Goal: Transaction & Acquisition: Subscribe to service/newsletter

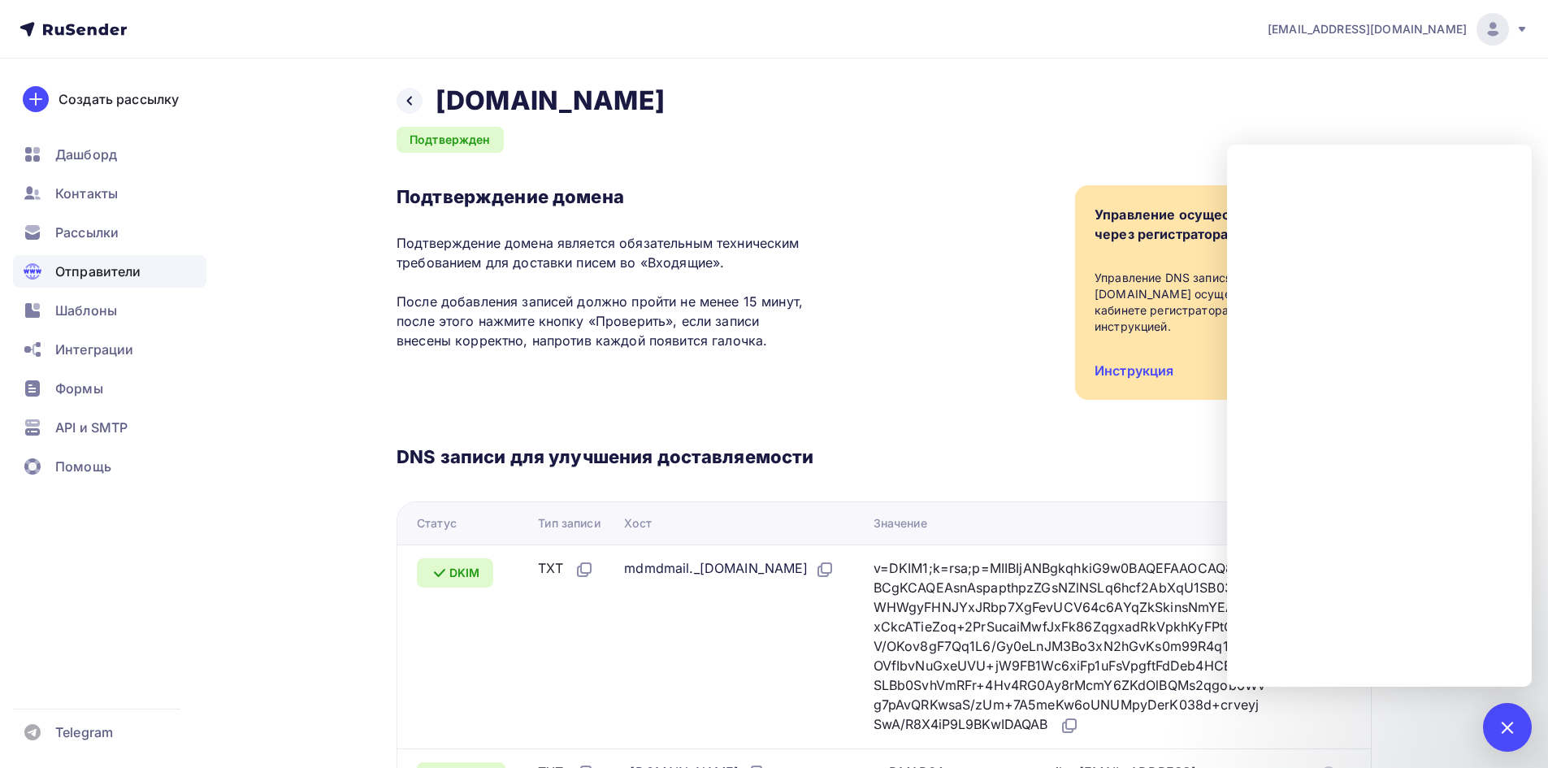
scroll to position [228, 0]
click at [413, 104] on icon at bounding box center [409, 100] width 13 height 13
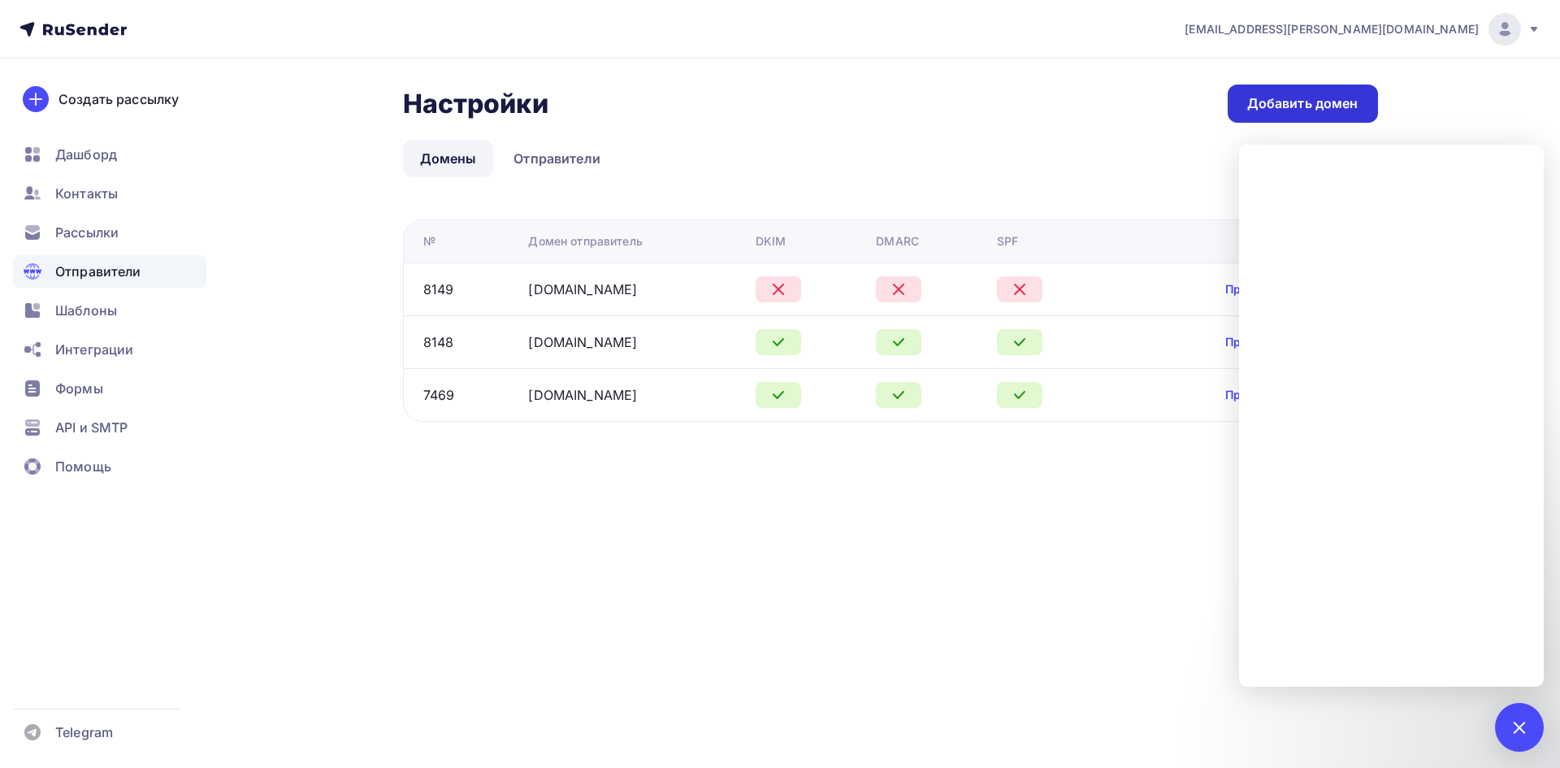
click at [1293, 107] on div "Добавить домен" at bounding box center [1303, 103] width 111 height 19
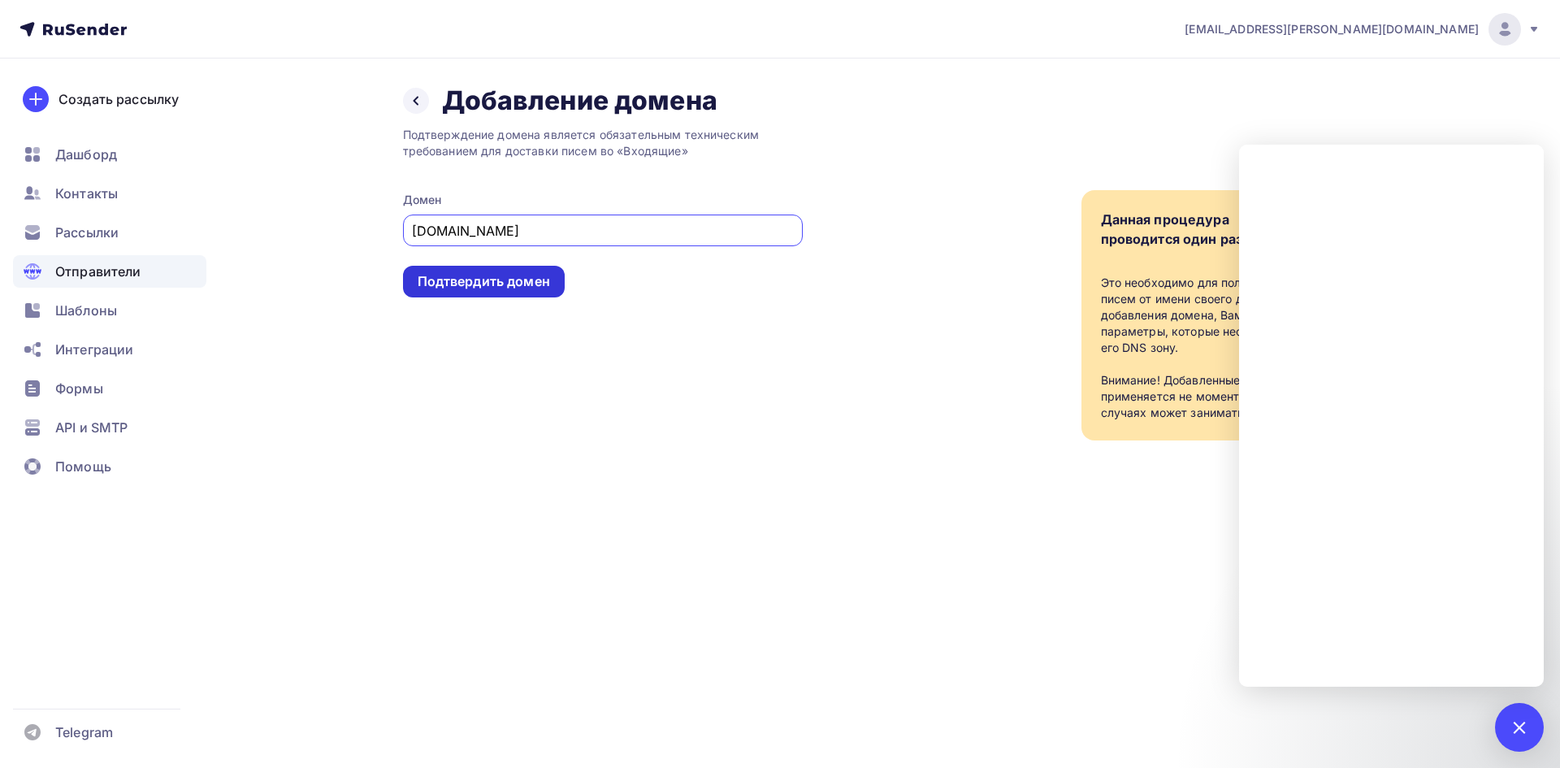
type input "[DOMAIN_NAME]"
click at [474, 278] on div "Подтвердить домен" at bounding box center [484, 281] width 132 height 19
drag, startPoint x: 413, startPoint y: 98, endPoint x: 469, endPoint y: 128, distance: 63.6
click at [413, 98] on icon at bounding box center [416, 100] width 13 height 13
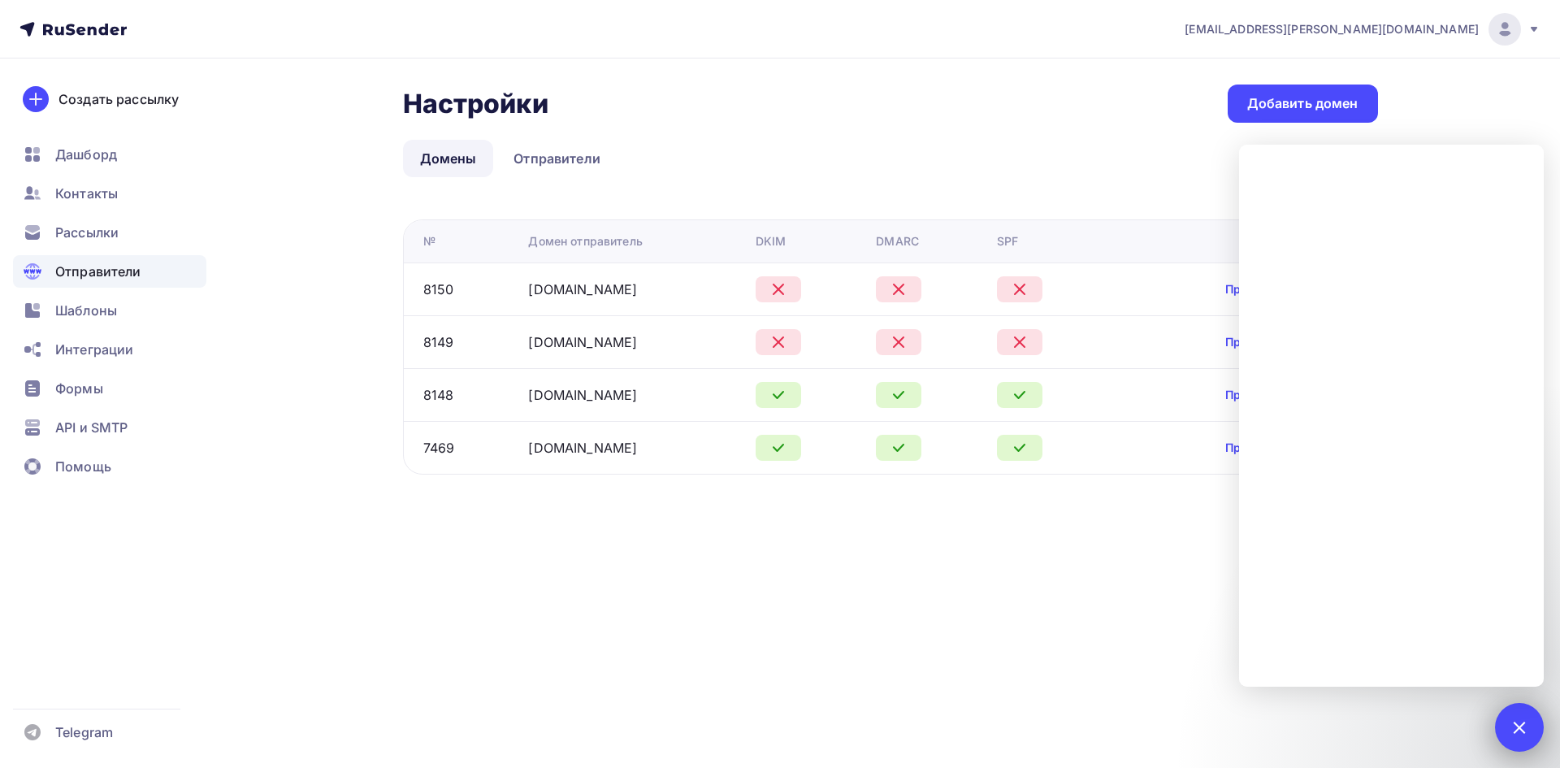
click at [1508, 730] on div at bounding box center [1519, 727] width 49 height 49
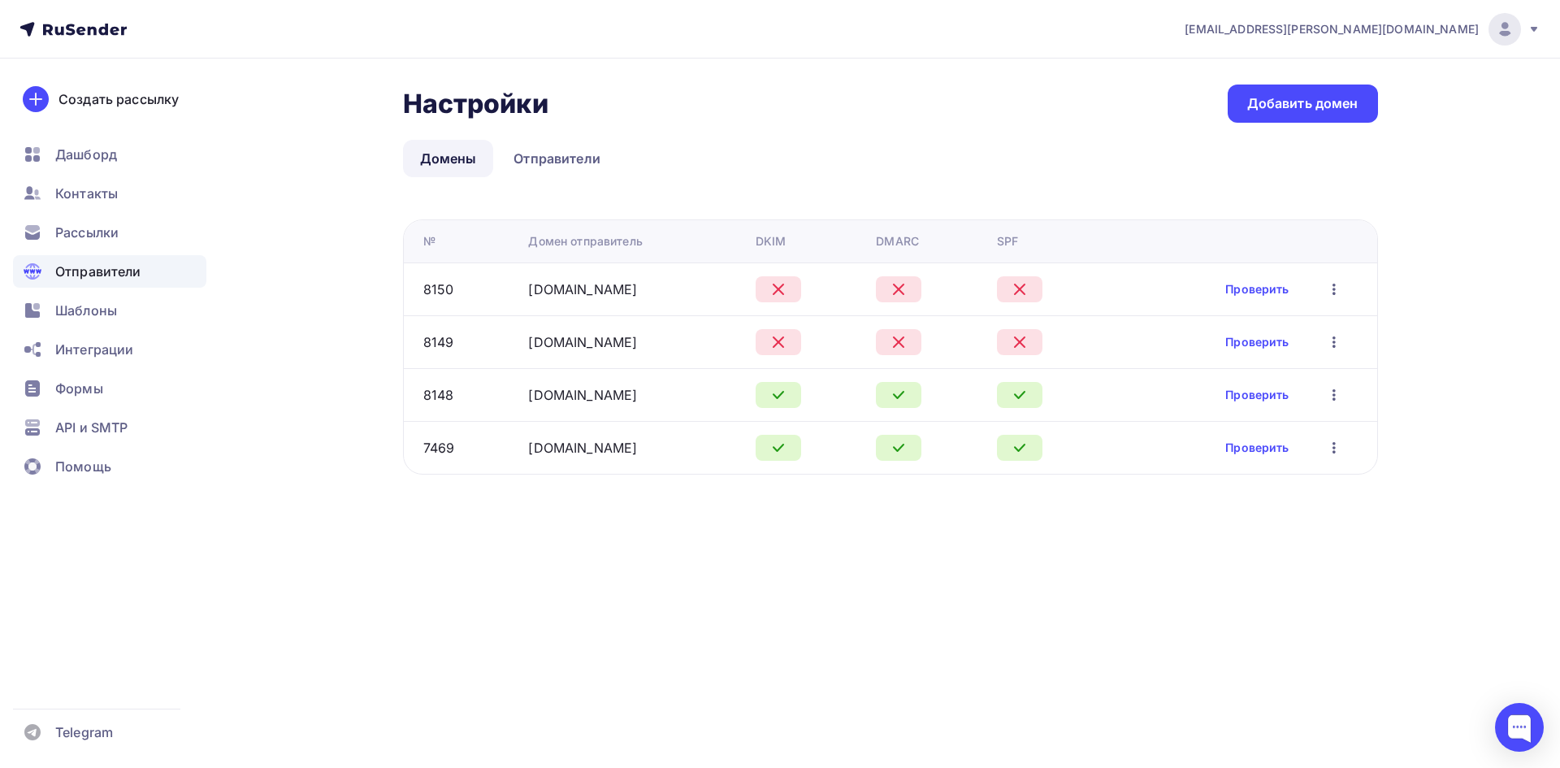
click at [1339, 293] on icon "button" at bounding box center [1335, 290] width 20 height 20
click at [1267, 365] on div "Удалить" at bounding box center [1257, 364] width 156 height 20
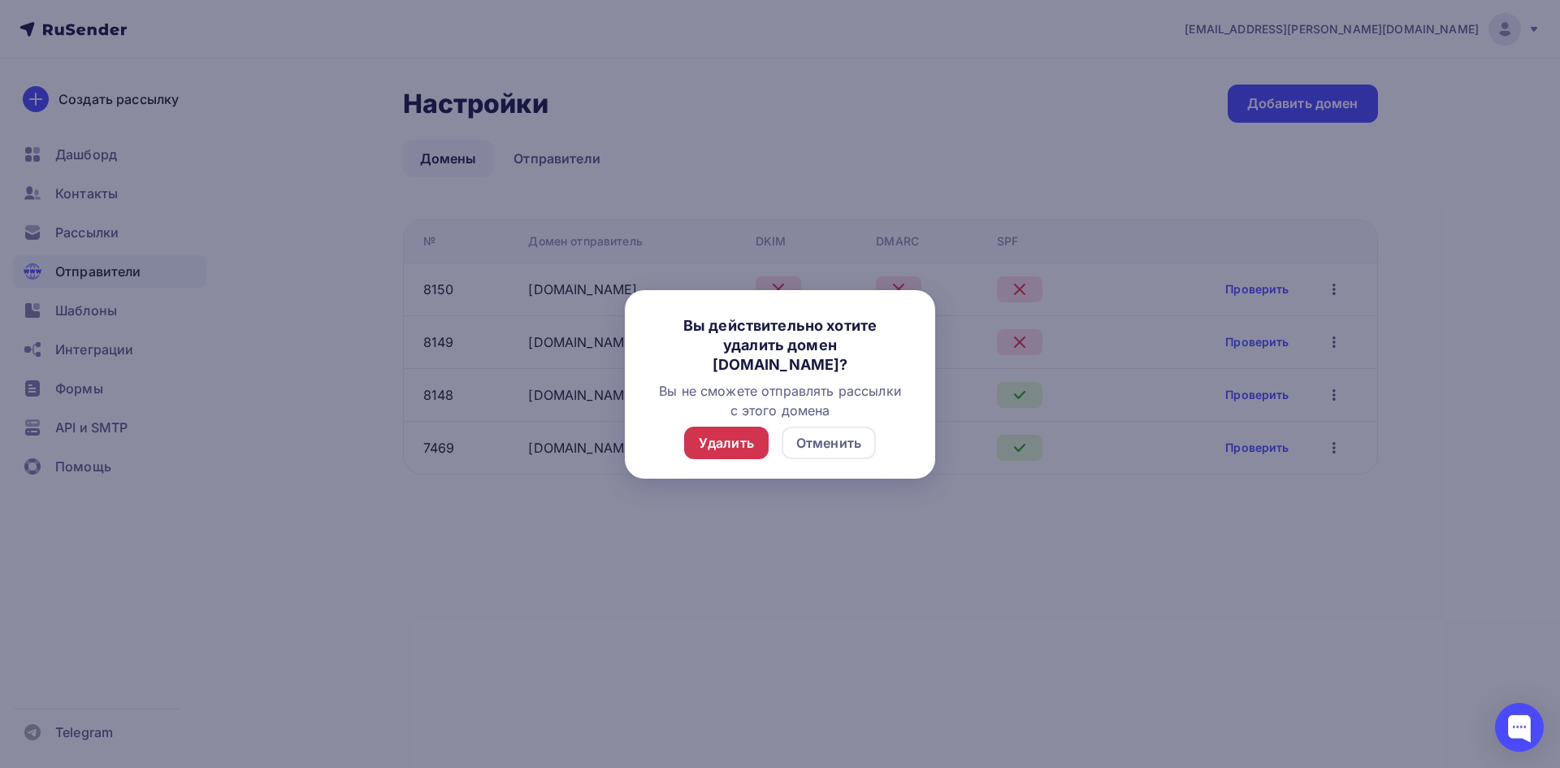
click at [747, 443] on div "Удалить" at bounding box center [726, 443] width 55 height 20
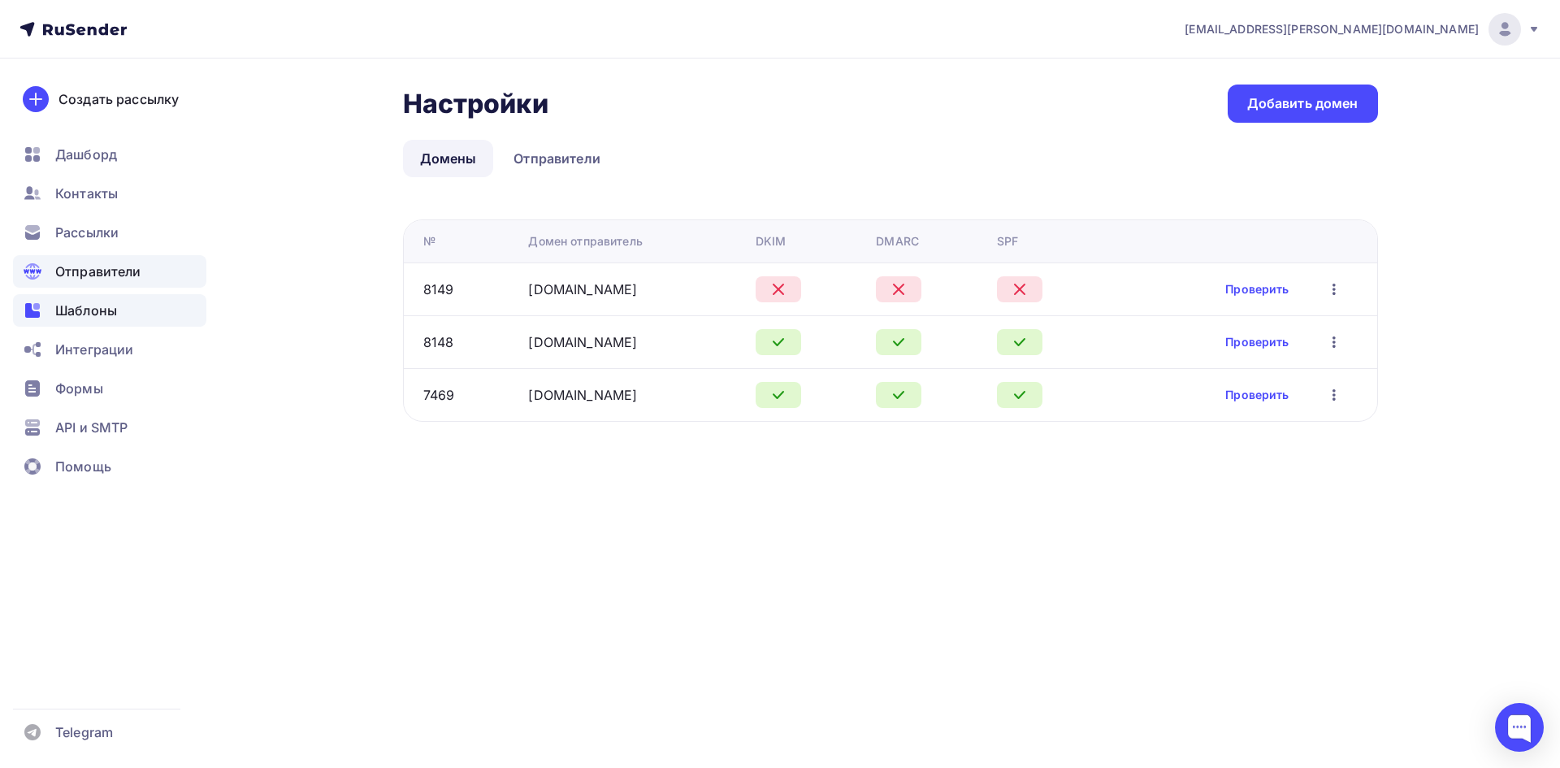
click at [92, 306] on span "Шаблоны" at bounding box center [86, 311] width 62 height 20
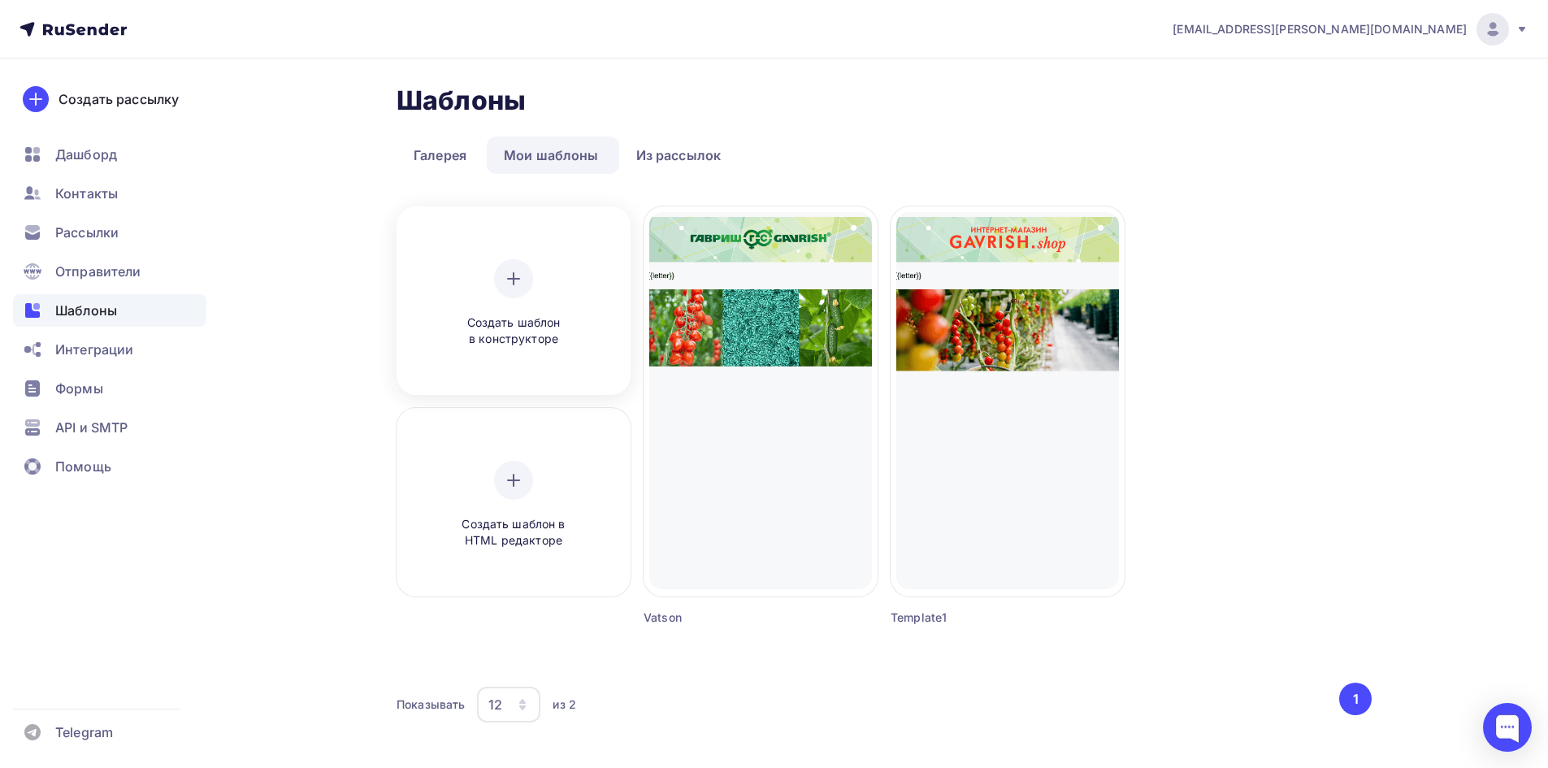
click at [514, 312] on div "Создать шаблон в конструкторе" at bounding box center [513, 303] width 154 height 89
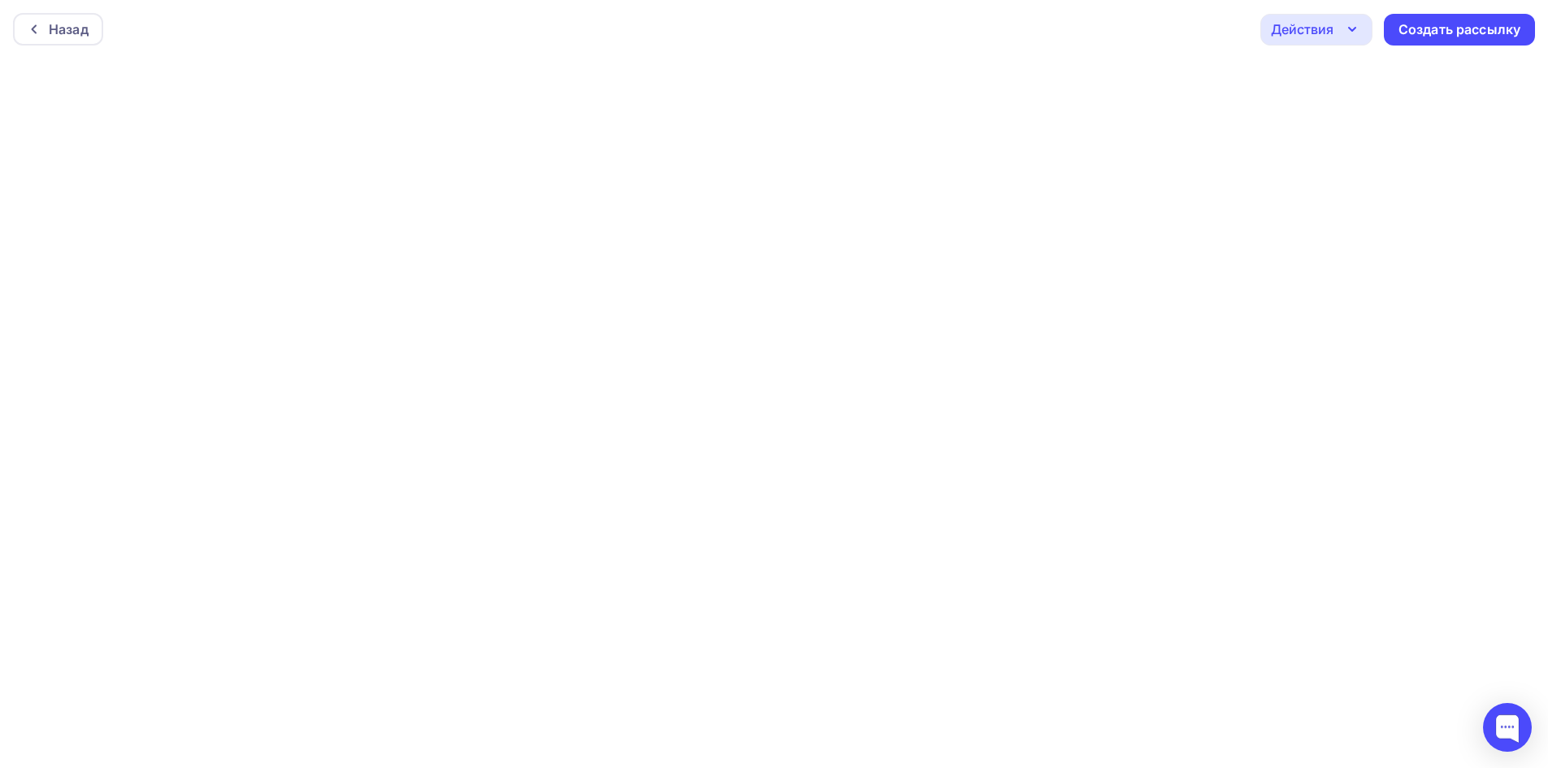
click at [1348, 31] on icon "button" at bounding box center [1353, 30] width 20 height 20
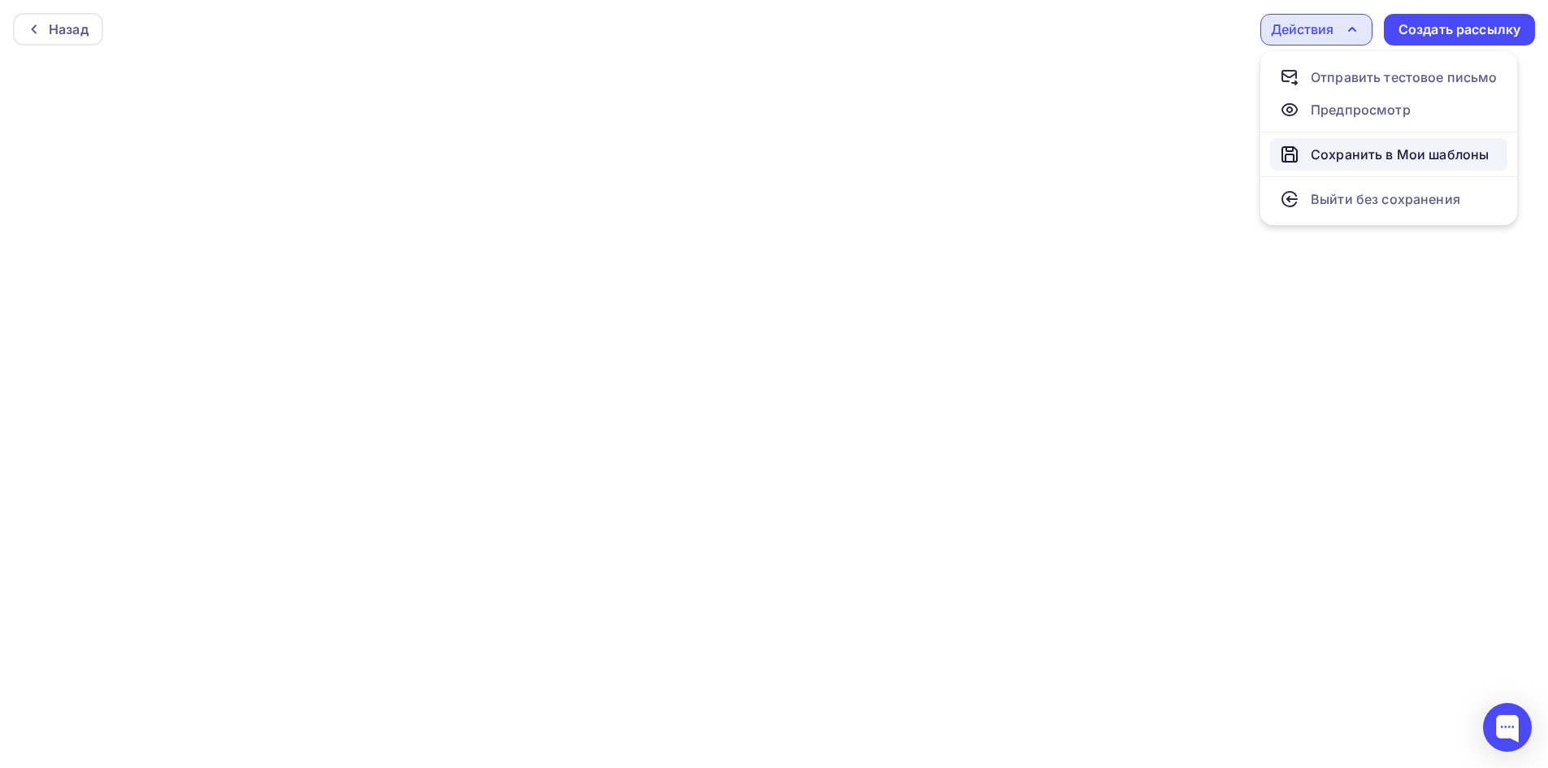
click at [1354, 150] on div "Сохранить в Мои шаблоны" at bounding box center [1400, 155] width 178 height 20
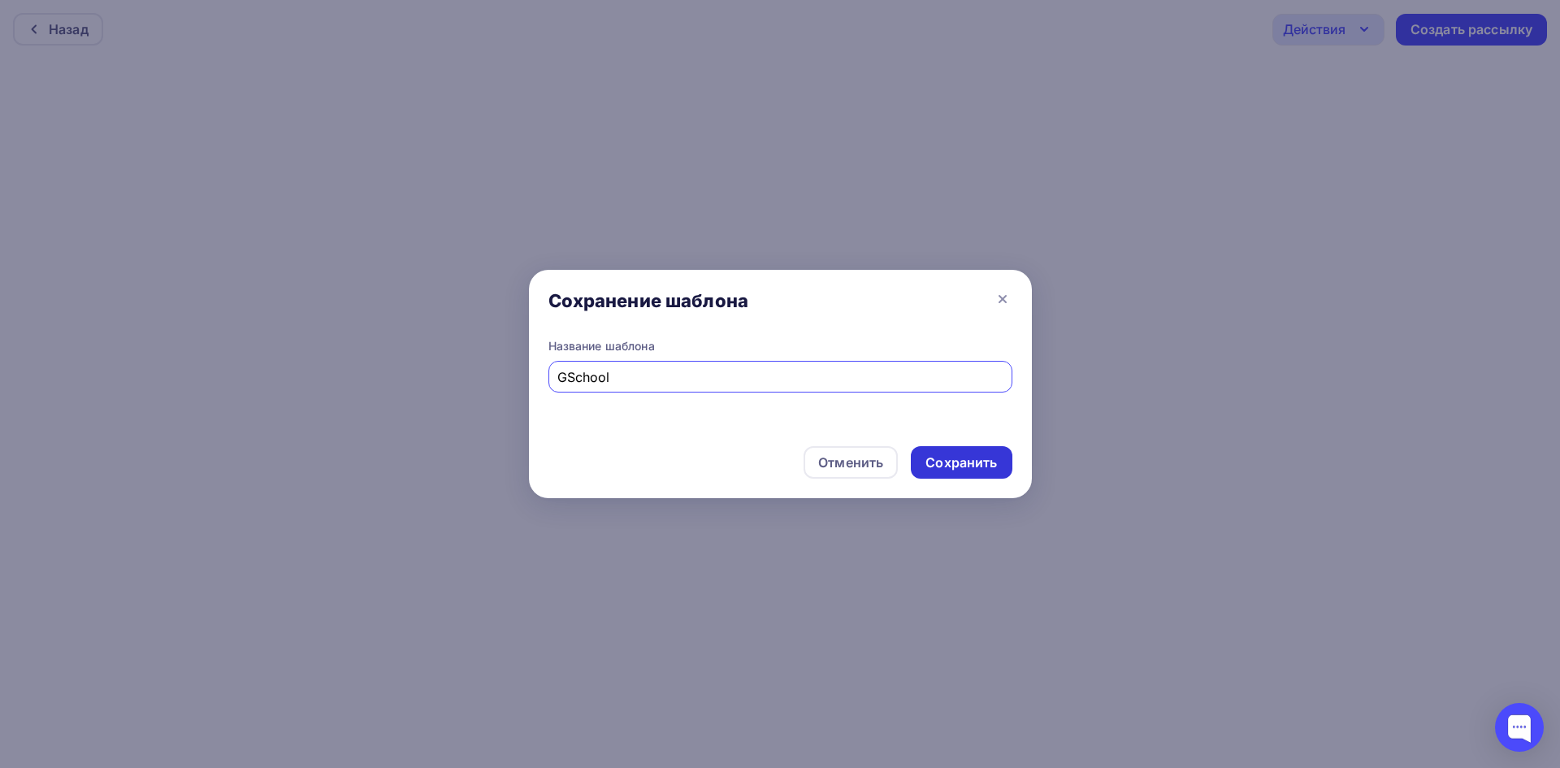
type input "GSchool"
click at [939, 463] on div "Сохранить" at bounding box center [962, 463] width 72 height 19
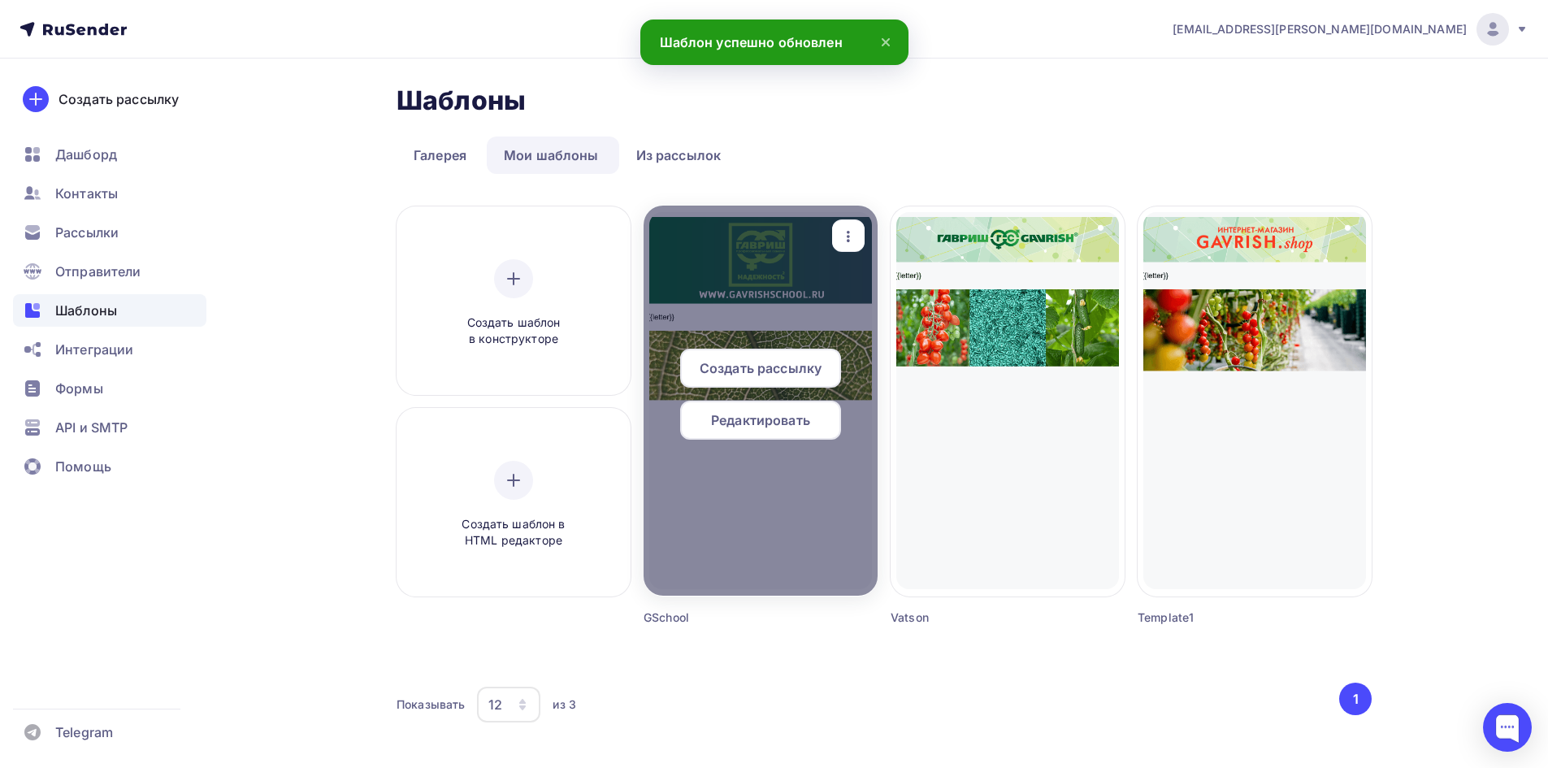
click at [752, 419] on span "Редактировать" at bounding box center [760, 420] width 99 height 20
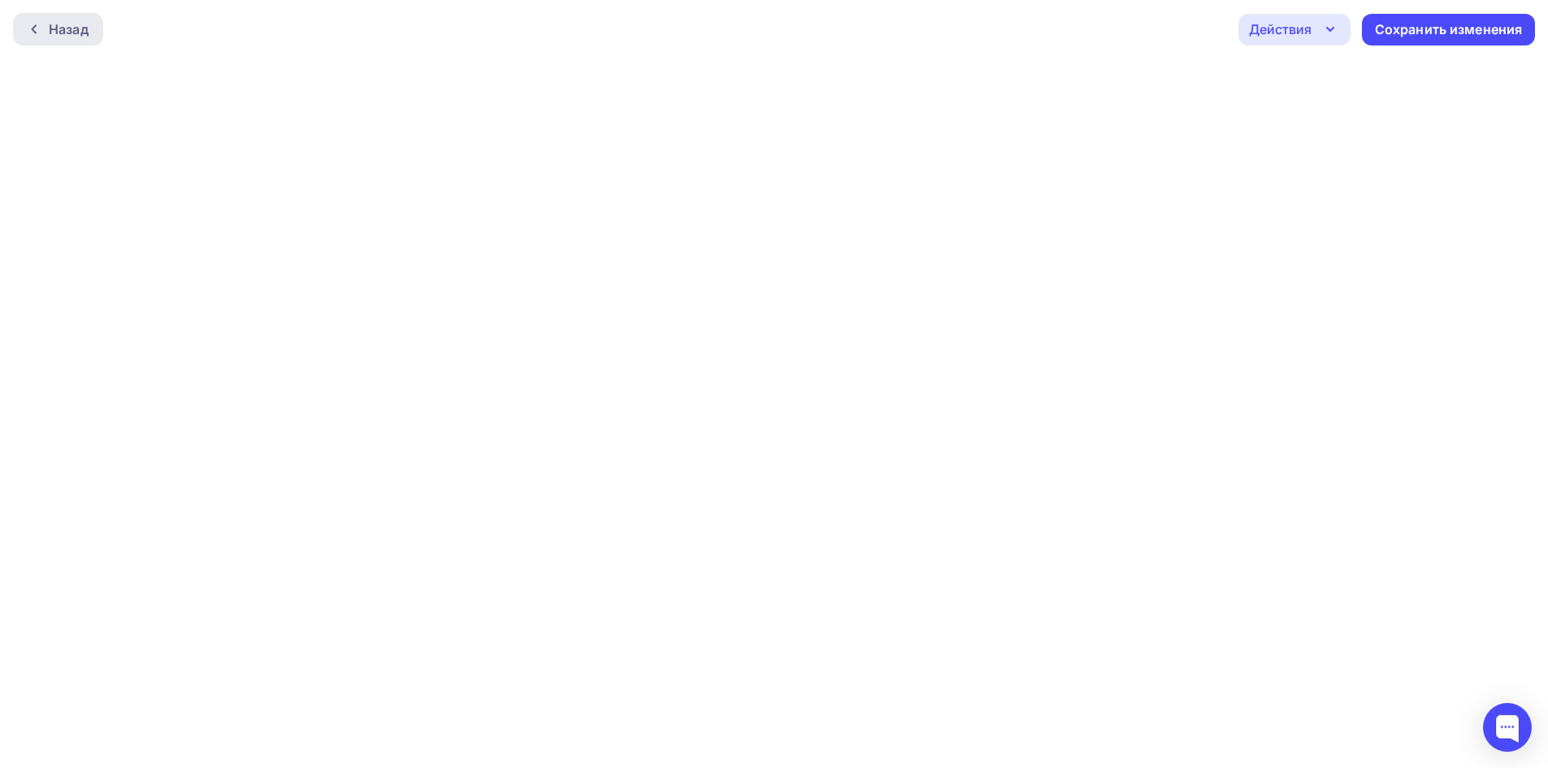
click at [41, 24] on div at bounding box center [38, 29] width 21 height 13
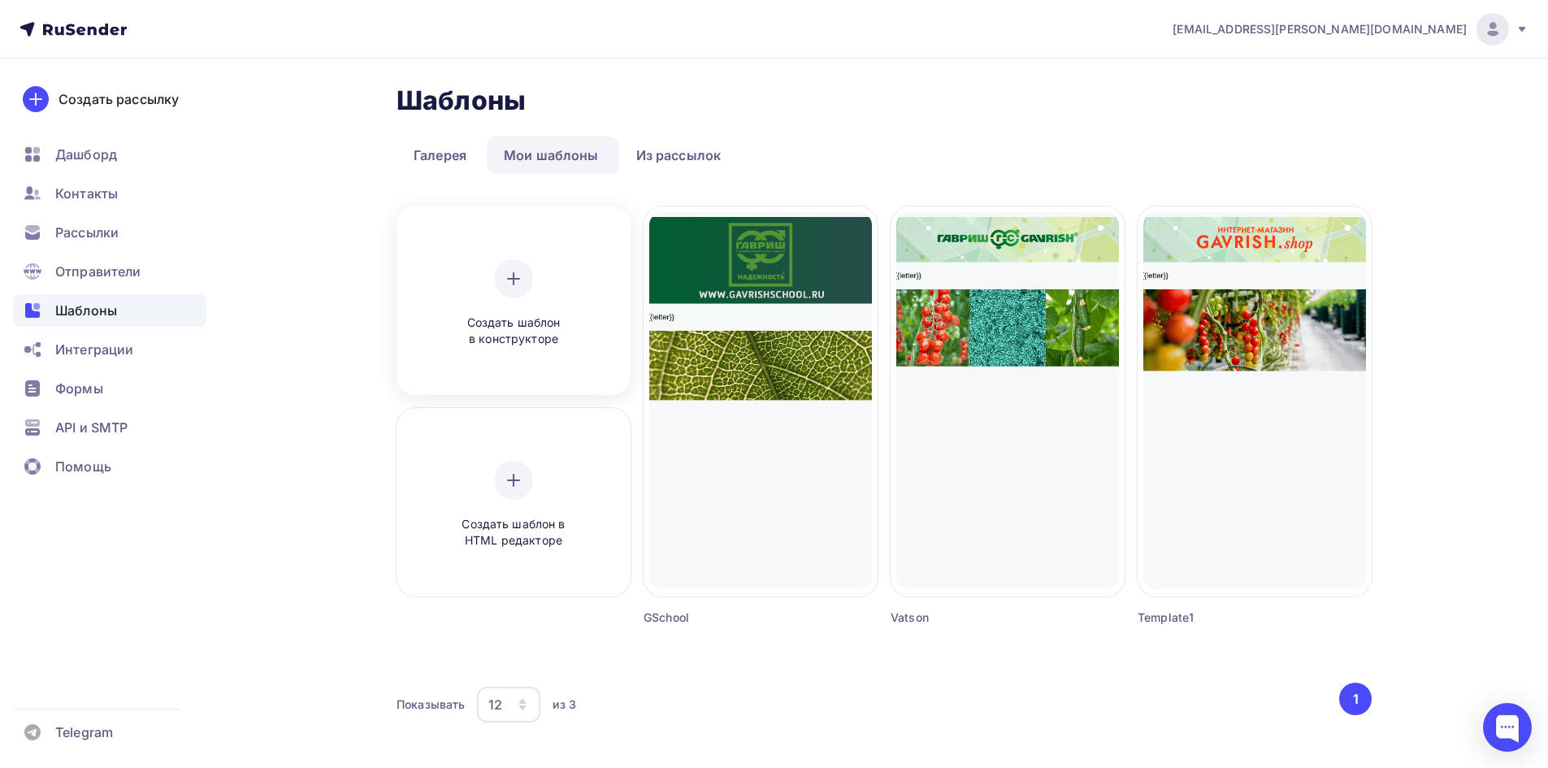
click at [501, 276] on div at bounding box center [513, 278] width 39 height 39
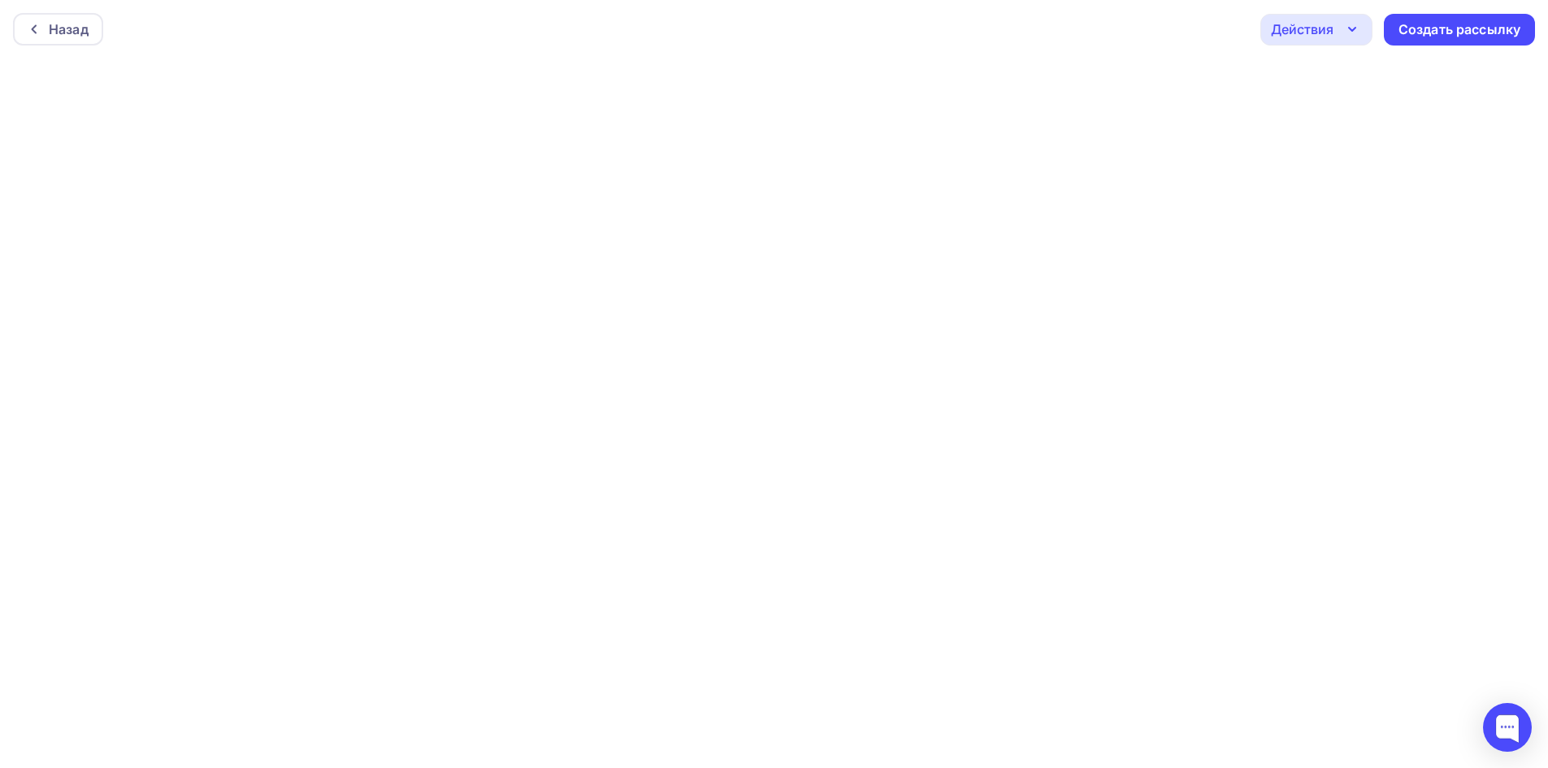
click at [1352, 28] on icon "button" at bounding box center [1353, 30] width 20 height 20
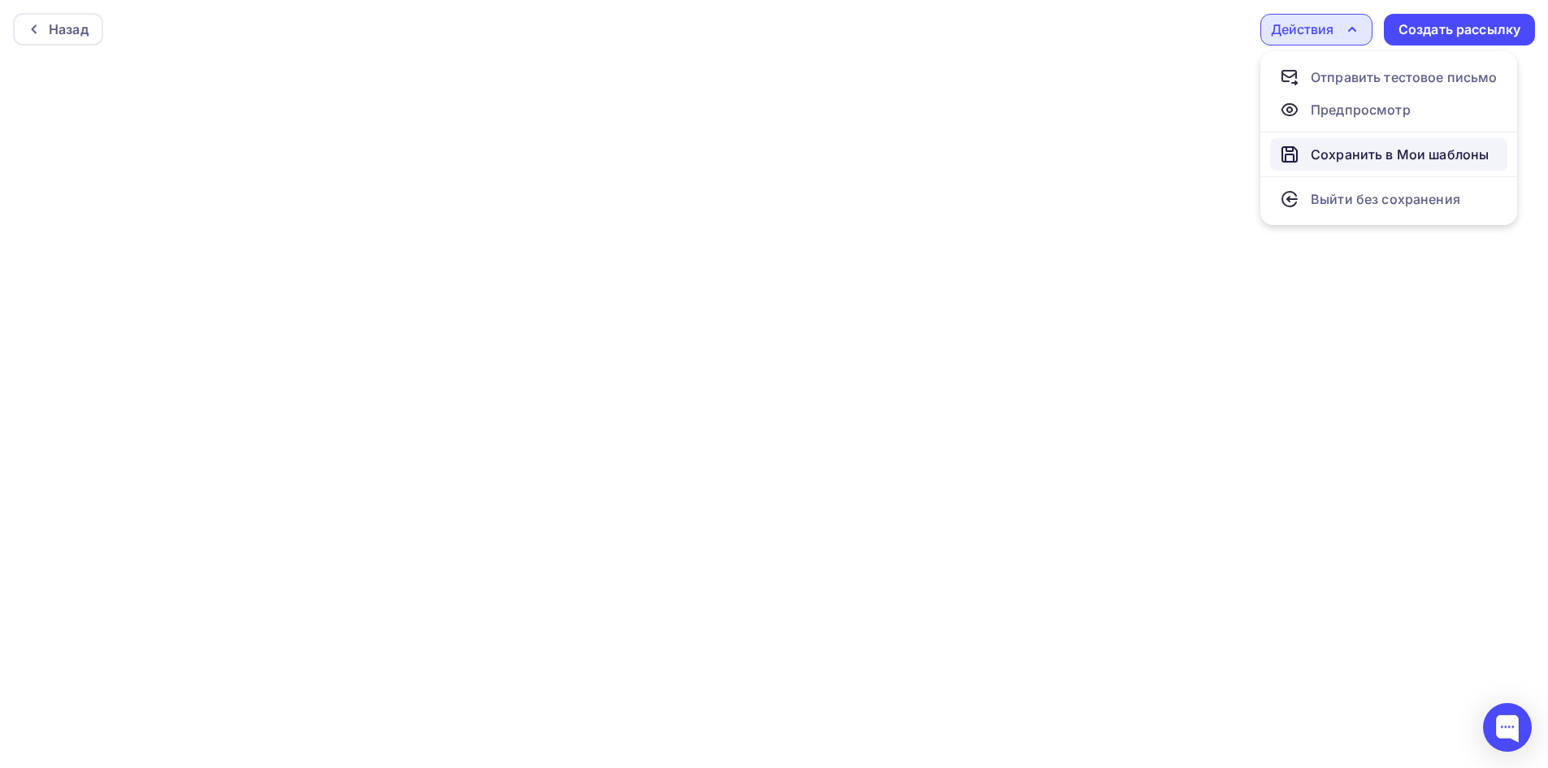
click at [1352, 159] on div "Сохранить в Мои шаблоны" at bounding box center [1400, 155] width 178 height 20
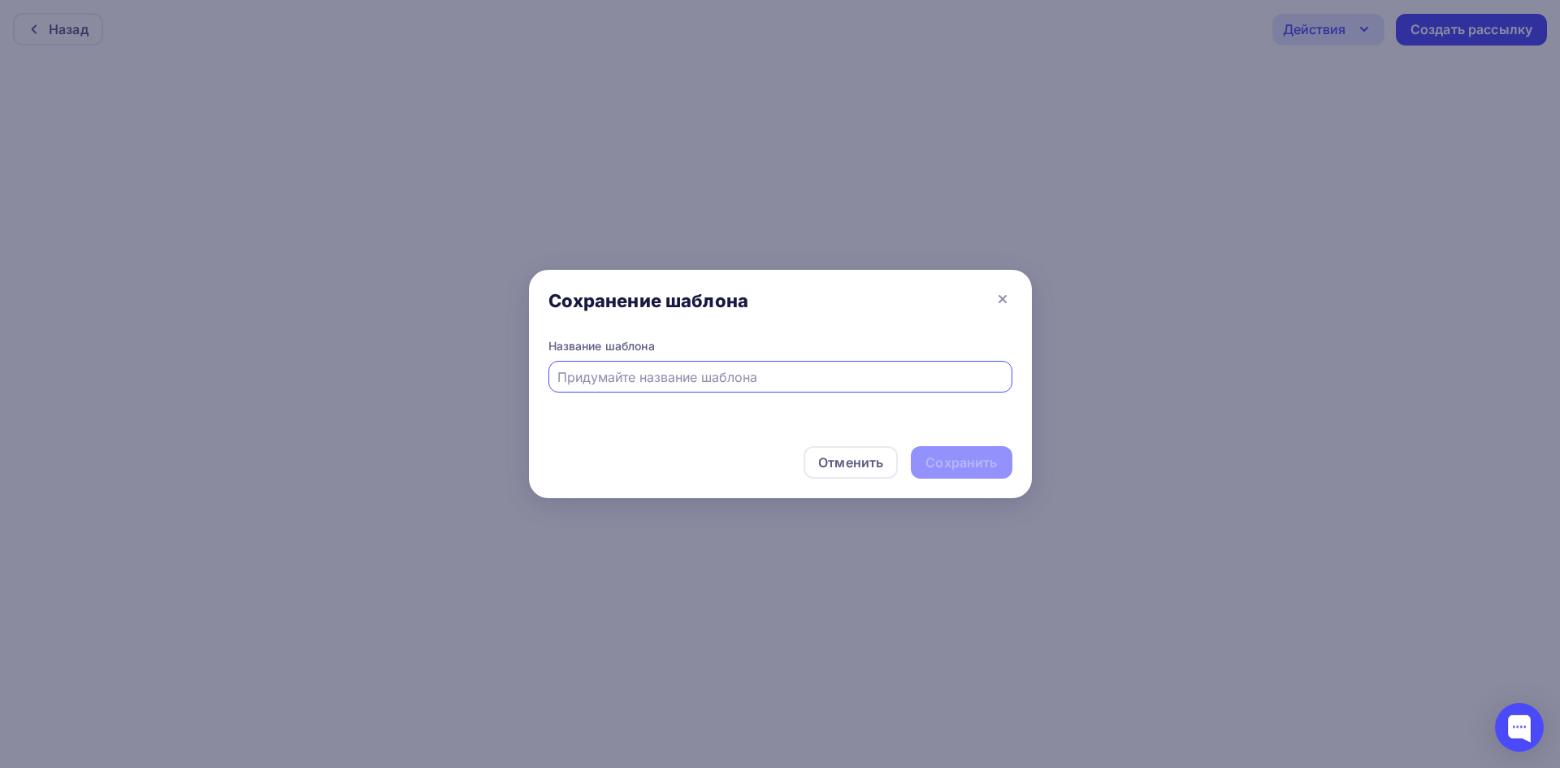
click at [654, 386] on input "text" at bounding box center [780, 377] width 445 height 20
type input "Gavrish Media"
click at [939, 465] on div "Сохранить" at bounding box center [962, 463] width 72 height 19
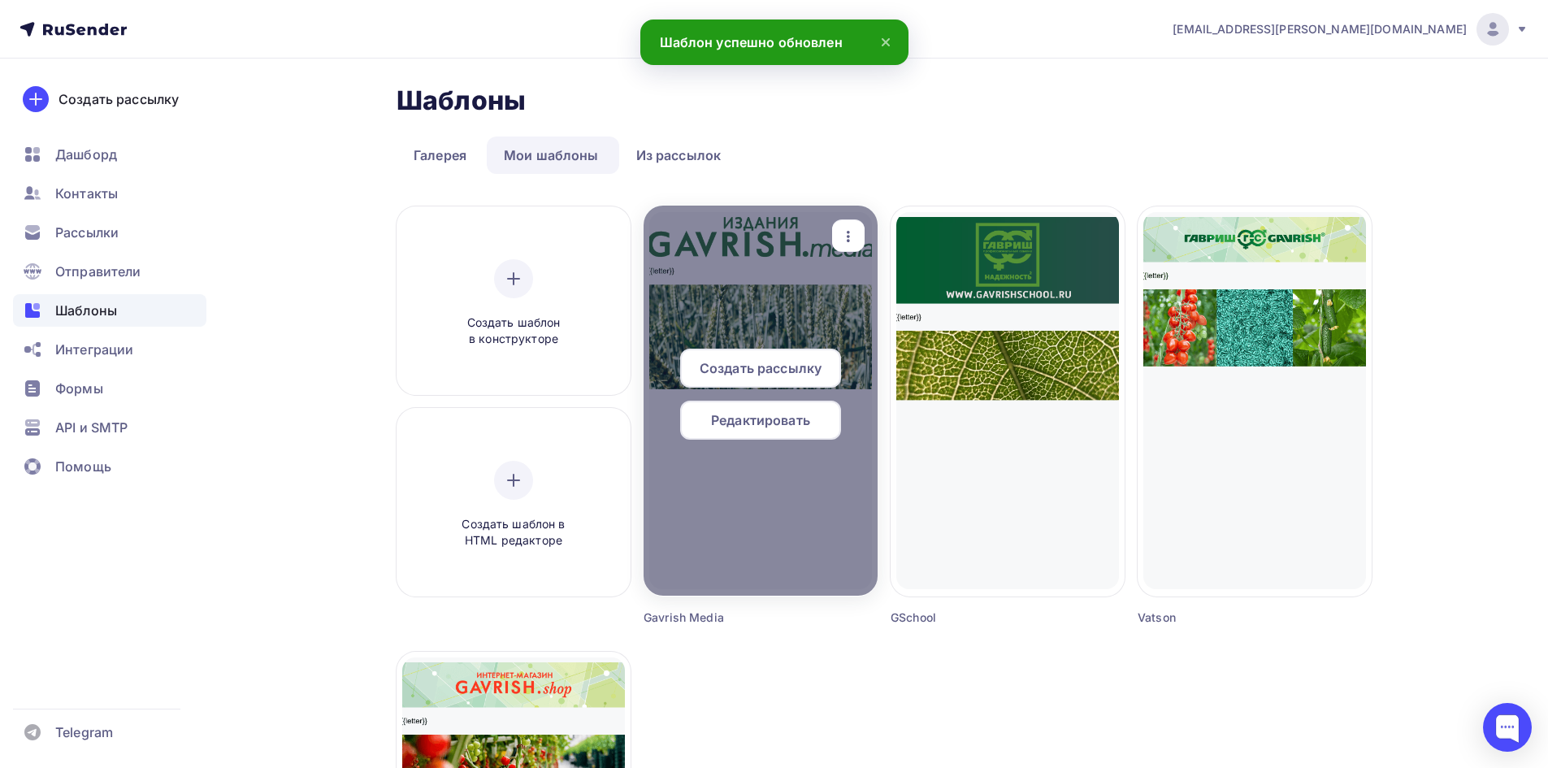
click at [754, 412] on span "Редактировать" at bounding box center [760, 420] width 99 height 20
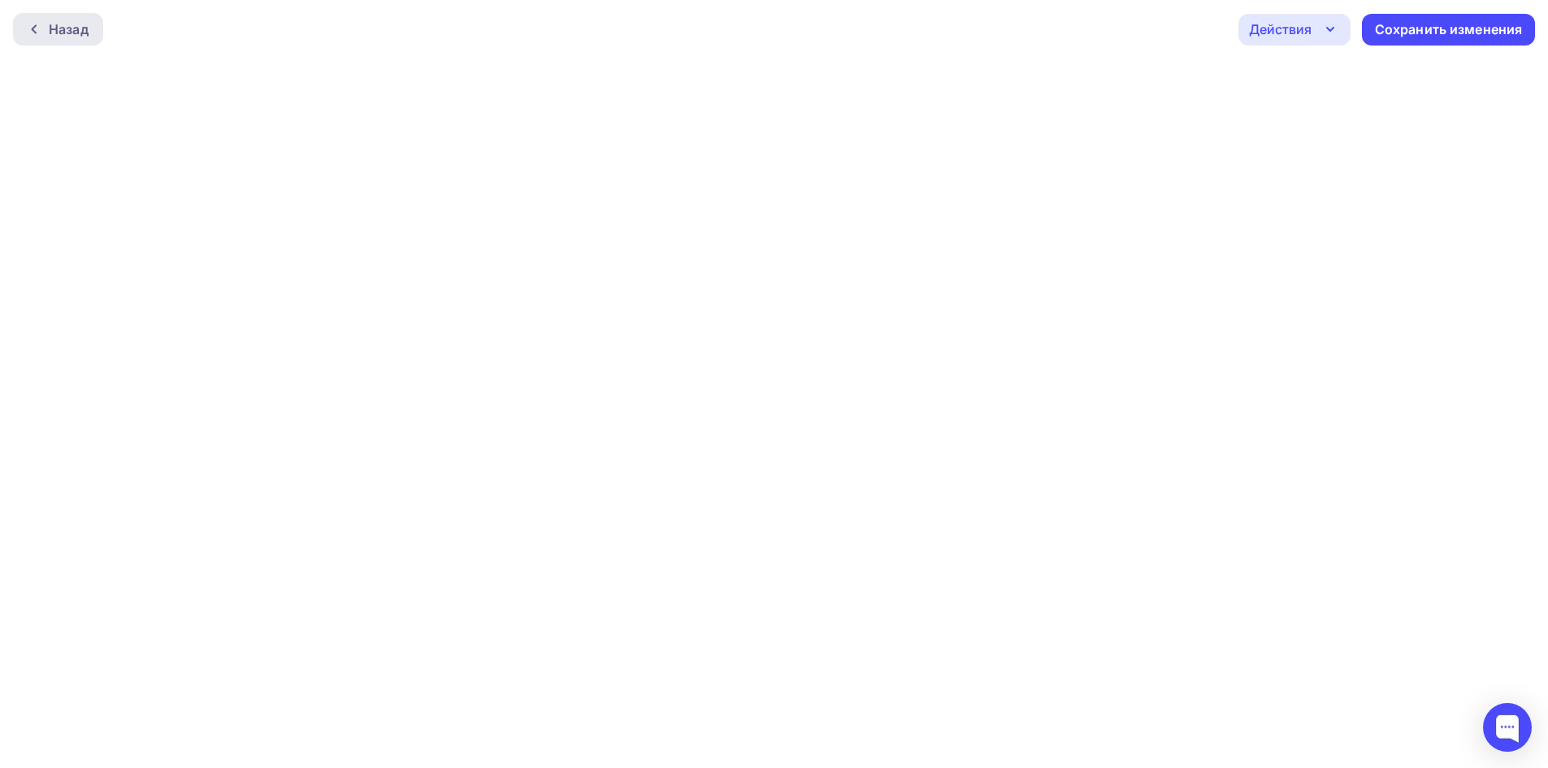
click at [71, 33] on div "Назад" at bounding box center [69, 30] width 40 height 20
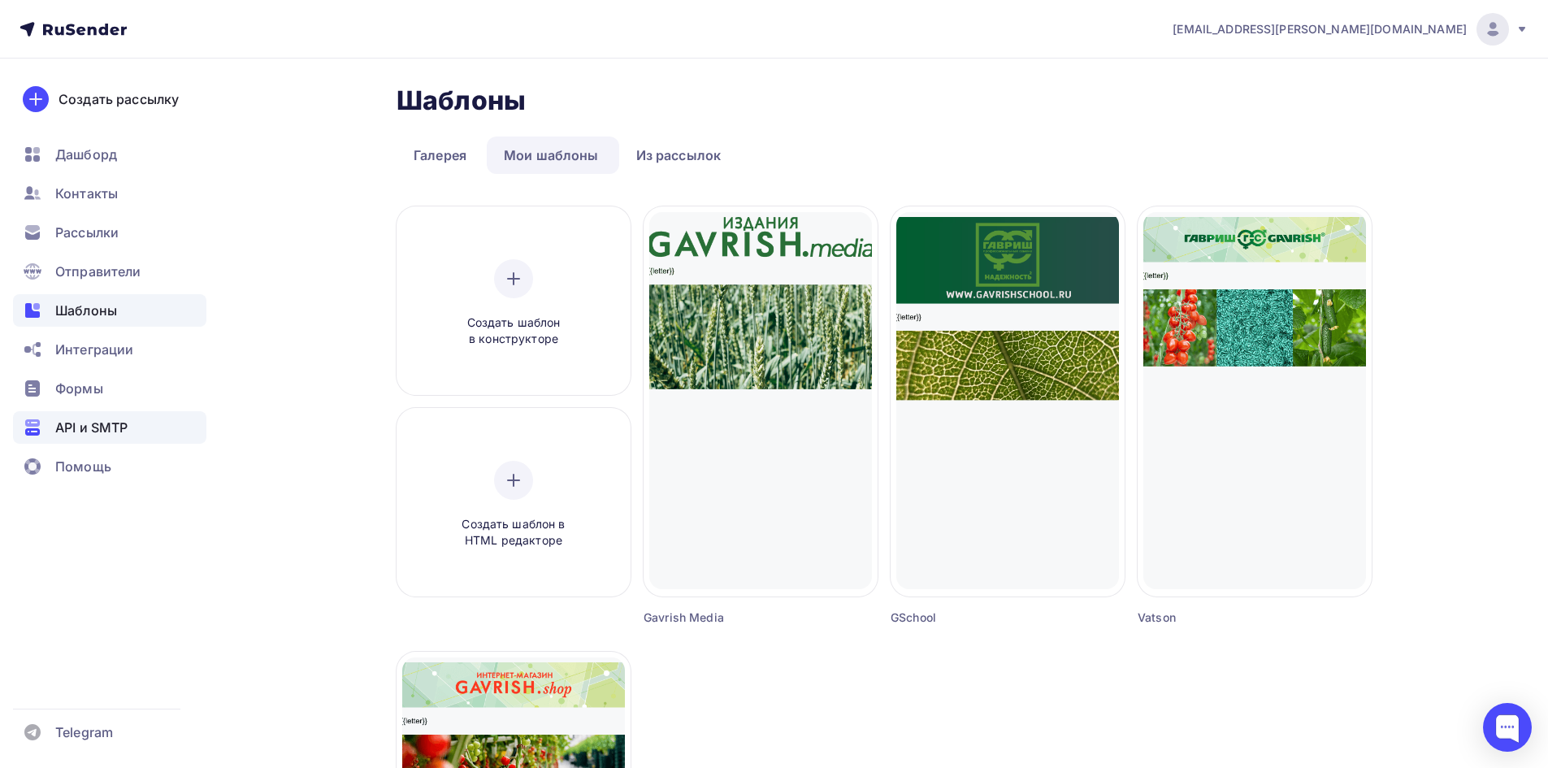
click at [99, 430] on span "API и SMTP" at bounding box center [91, 428] width 72 height 20
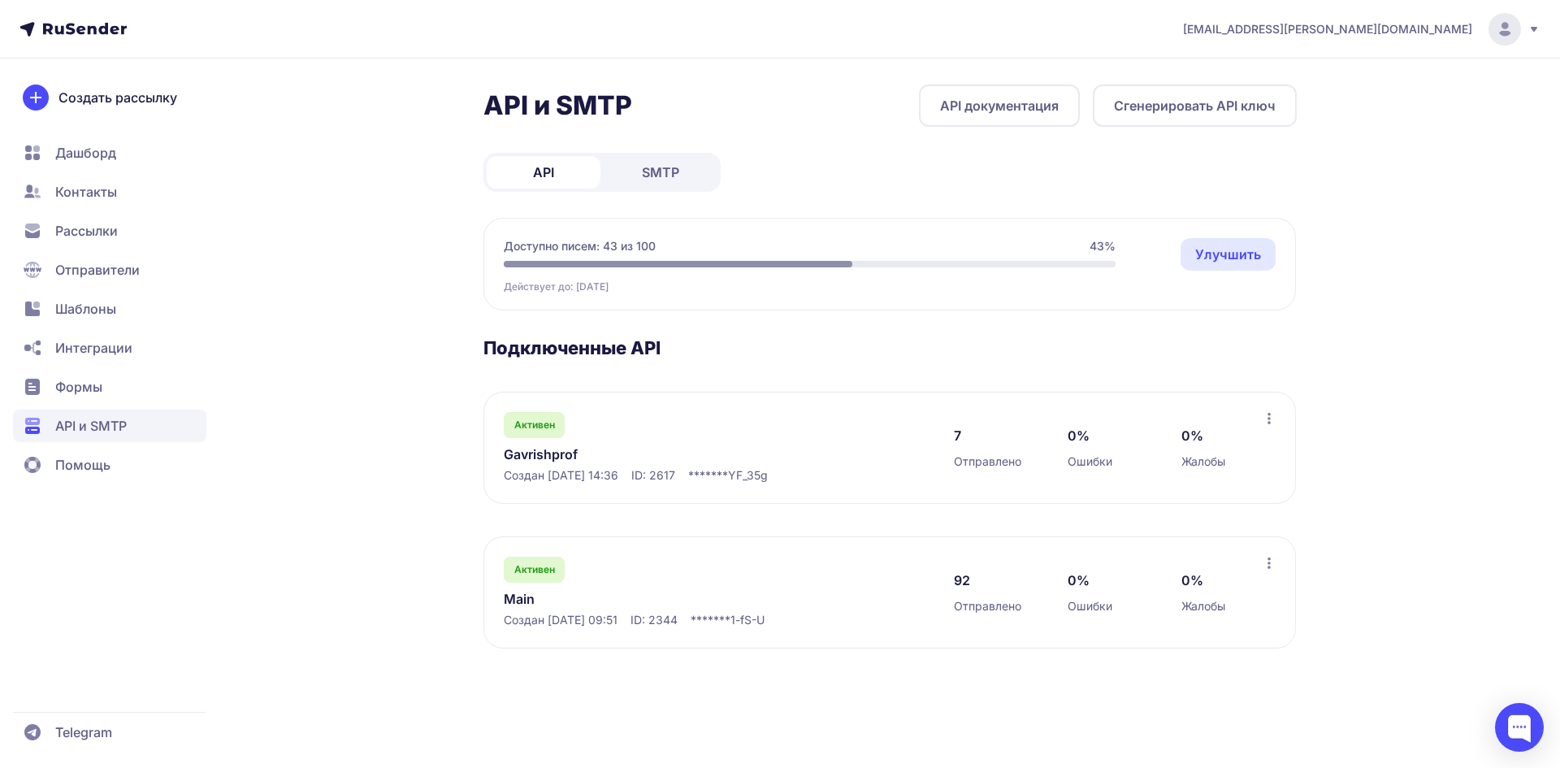
click at [1530, 31] on icon at bounding box center [1534, 29] width 13 height 13
click at [1333, 117] on span "Тарифы" at bounding box center [1372, 112] width 145 height 20
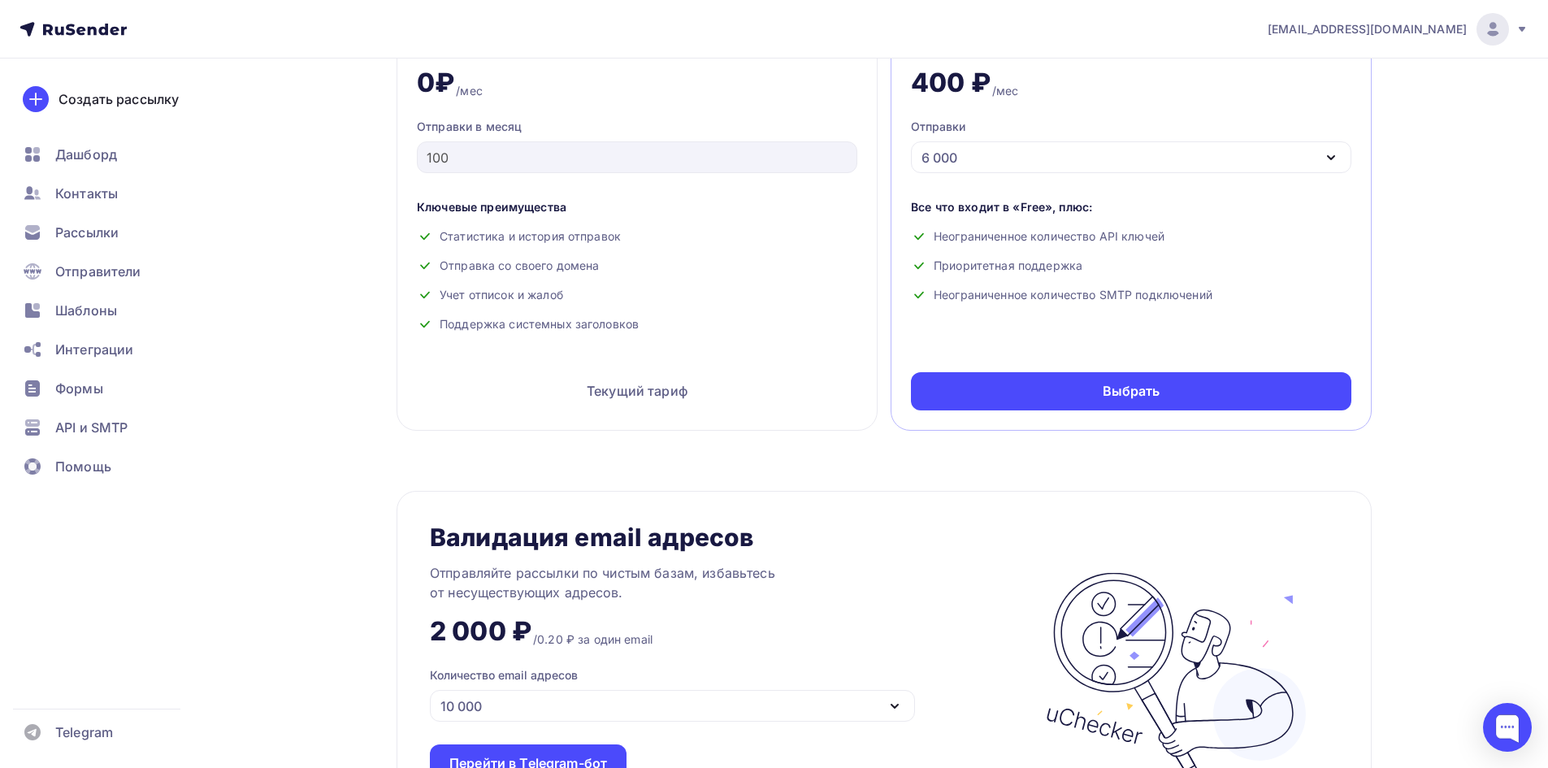
scroll to position [604, 0]
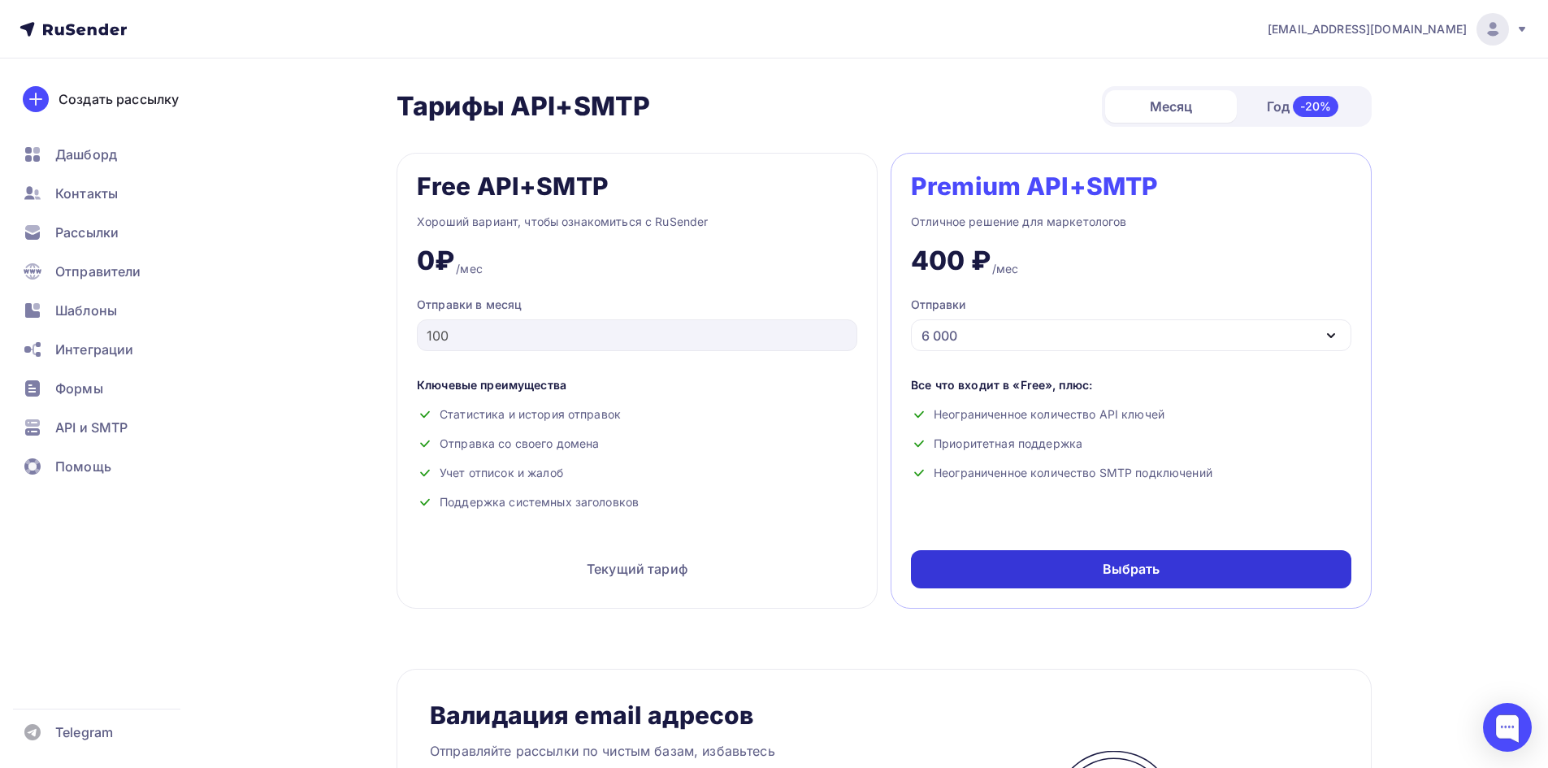
click at [956, 569] on div "Выбрать" at bounding box center [1131, 569] width 441 height 38
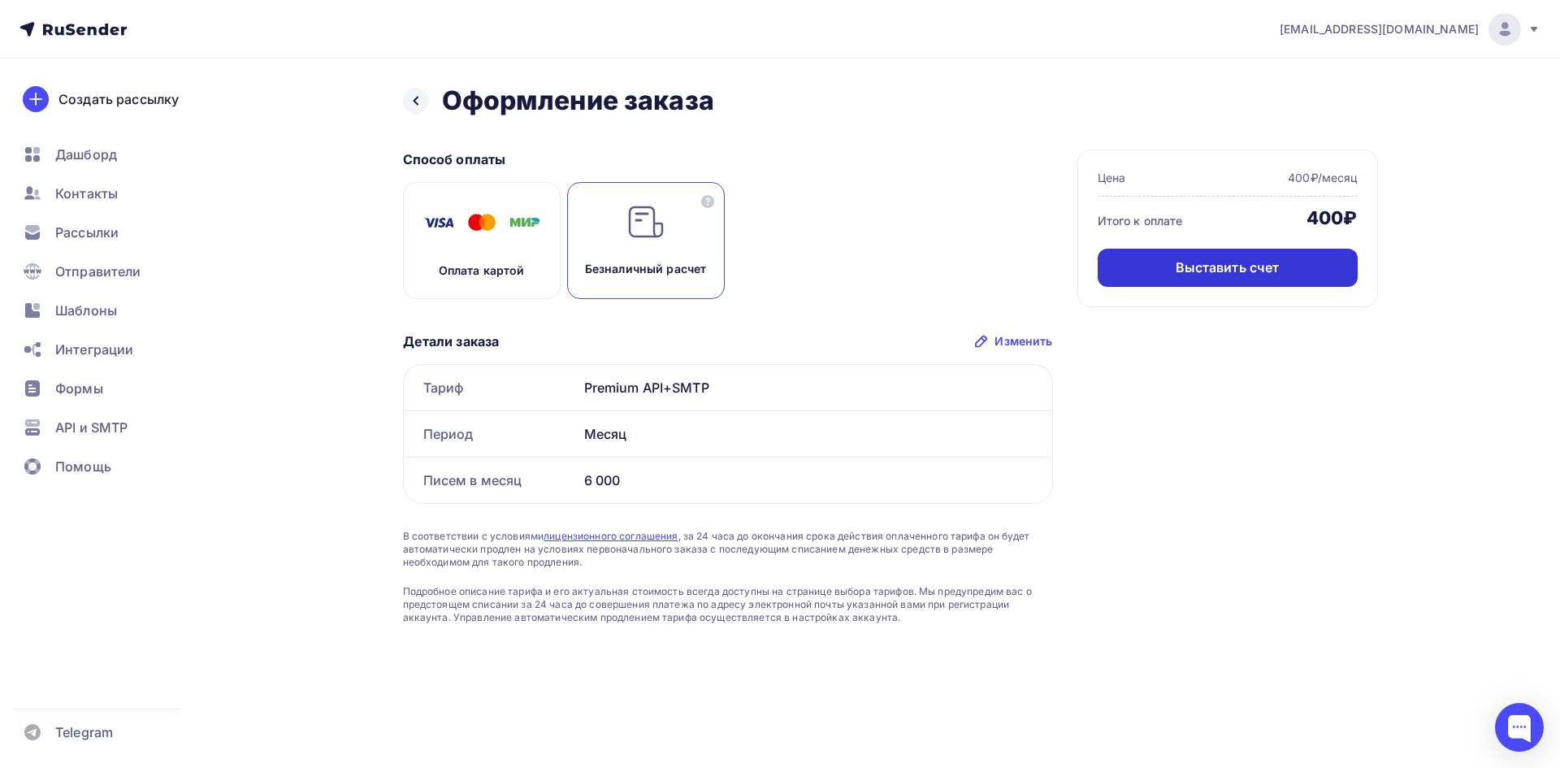
click at [1166, 272] on div "Выставить счет" at bounding box center [1228, 268] width 260 height 38
